Goal: Information Seeking & Learning: Learn about a topic

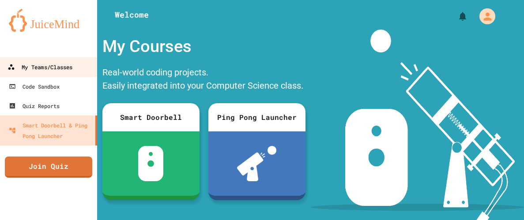
click at [44, 64] on div "My Teams/Classes" at bounding box center [40, 67] width 65 height 11
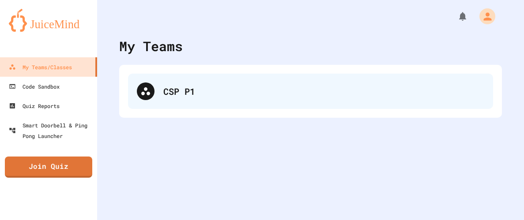
click at [173, 102] on div "CSP P1" at bounding box center [310, 91] width 365 height 35
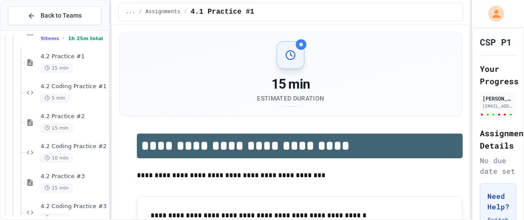
scroll to position [382, 0]
click at [83, 90] on div "4.2 Coding Practice #1 5 min" at bounding box center [74, 92] width 66 height 19
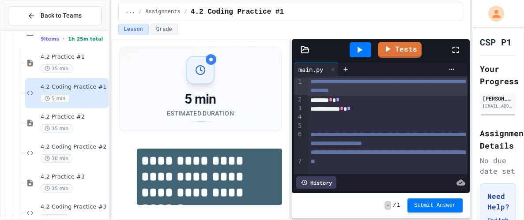
click at [361, 52] on icon at bounding box center [359, 50] width 11 height 11
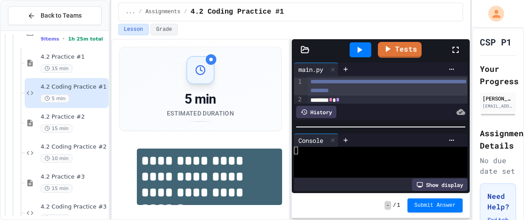
click at [360, 53] on icon at bounding box center [359, 50] width 11 height 11
click at [367, 102] on div "******* * *" at bounding box center [388, 100] width 160 height 9
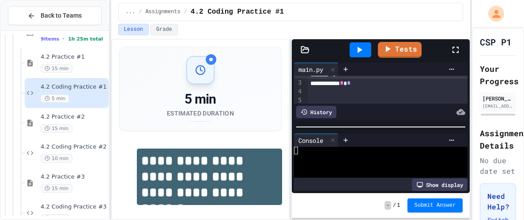
scroll to position [25, 0]
click at [355, 90] on div at bounding box center [388, 92] width 160 height 9
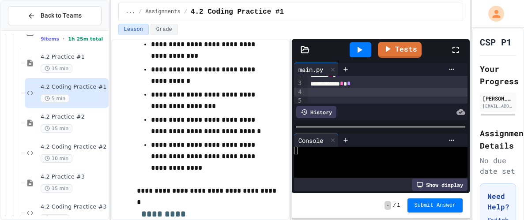
scroll to position [318, 0]
